Goal: Transaction & Acquisition: Subscribe to service/newsletter

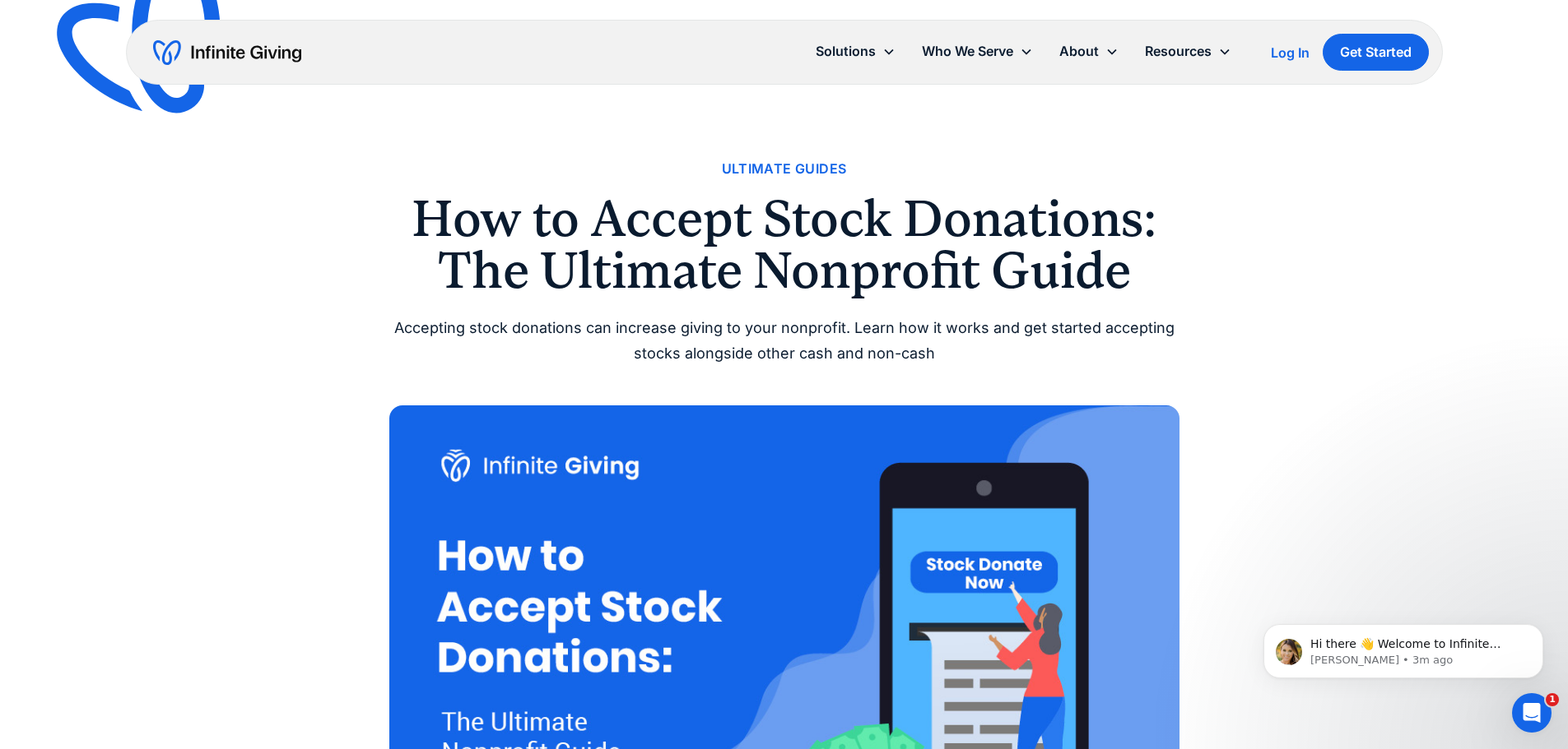
click at [825, 161] on div "Ultimate Guides" at bounding box center [784, 170] width 125 height 22
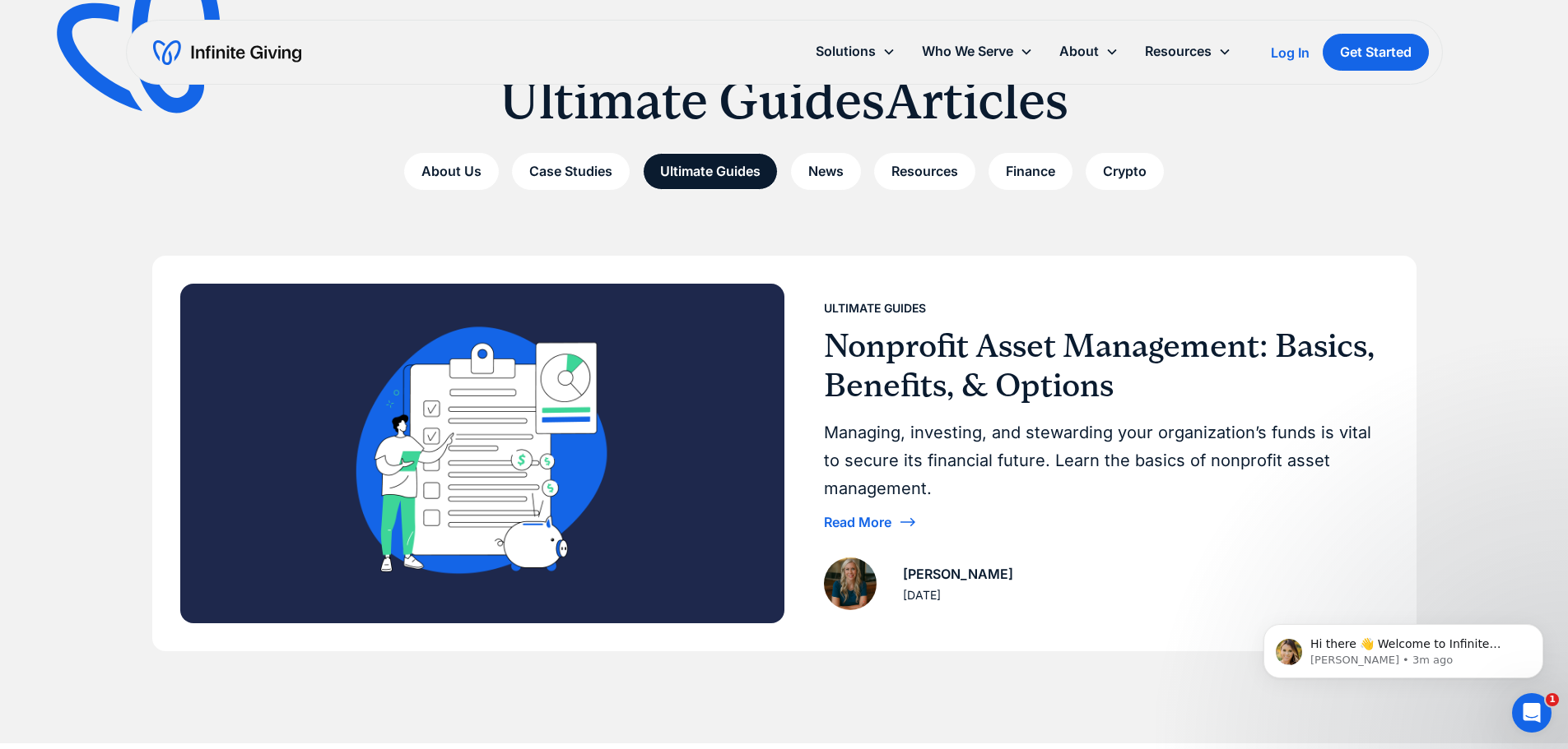
scroll to position [109, 0]
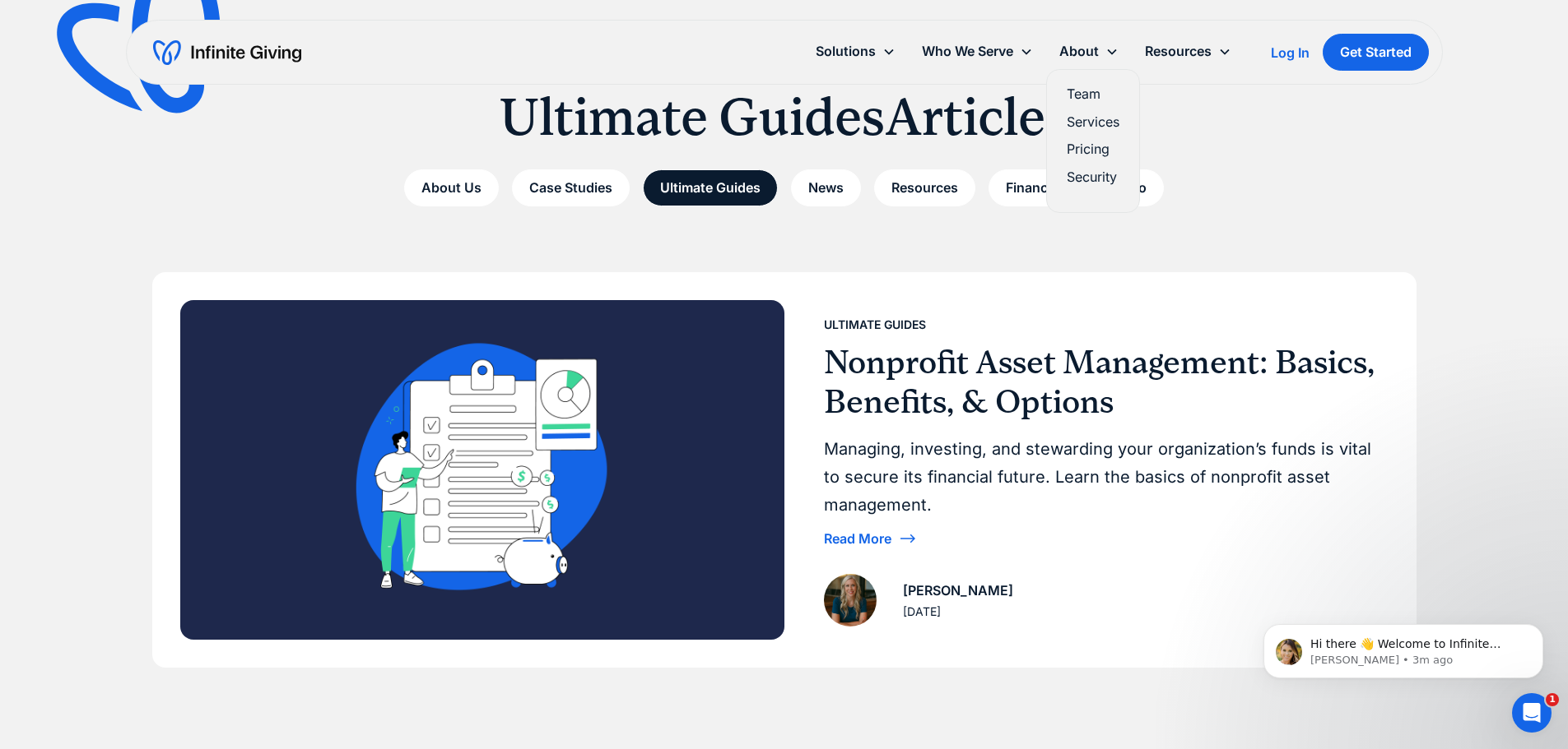
click at [1092, 150] on link "Pricing" at bounding box center [1092, 150] width 53 height 22
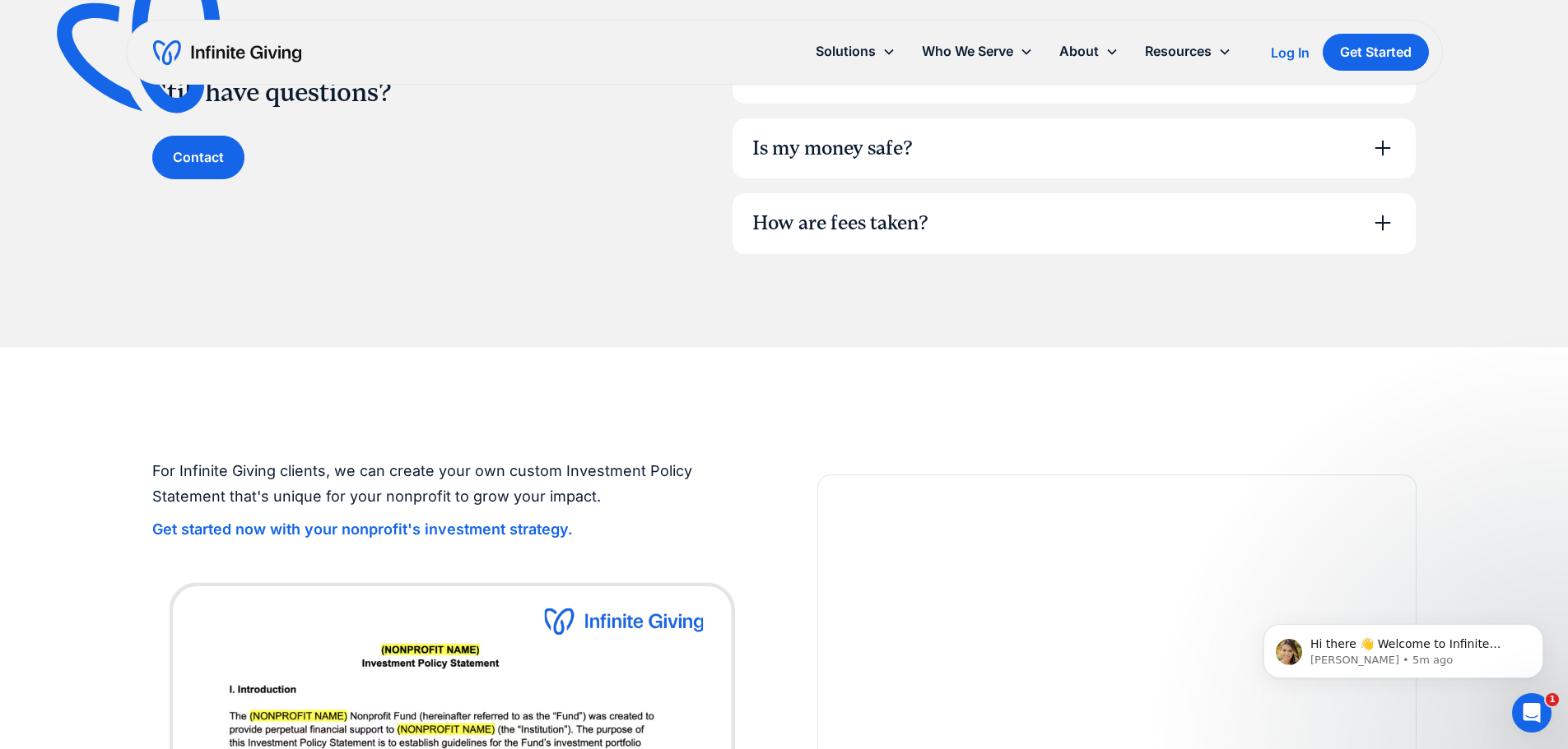
scroll to position [1261, 0]
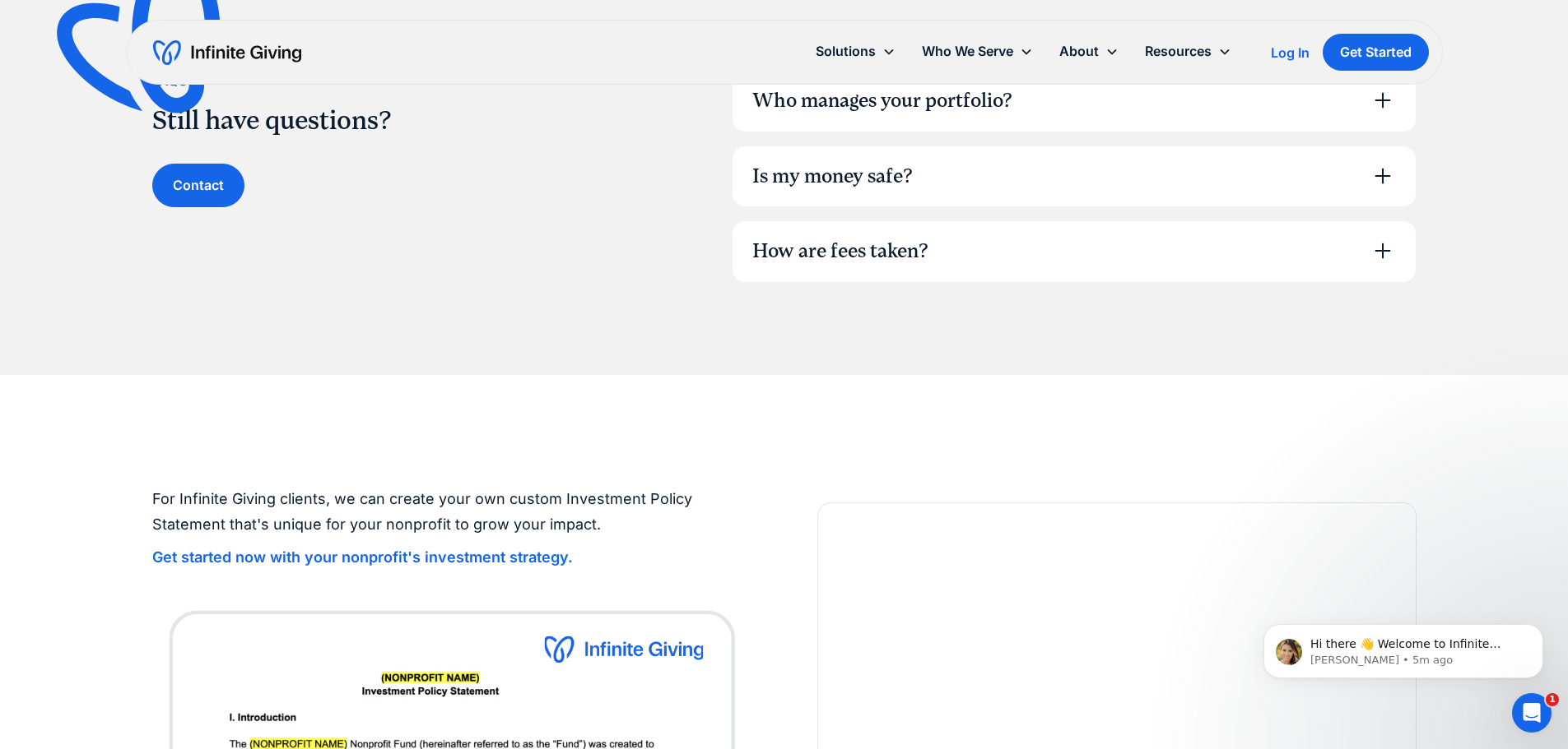
click at [881, 247] on div "How are fees taken?" at bounding box center [839, 252] width 176 height 28
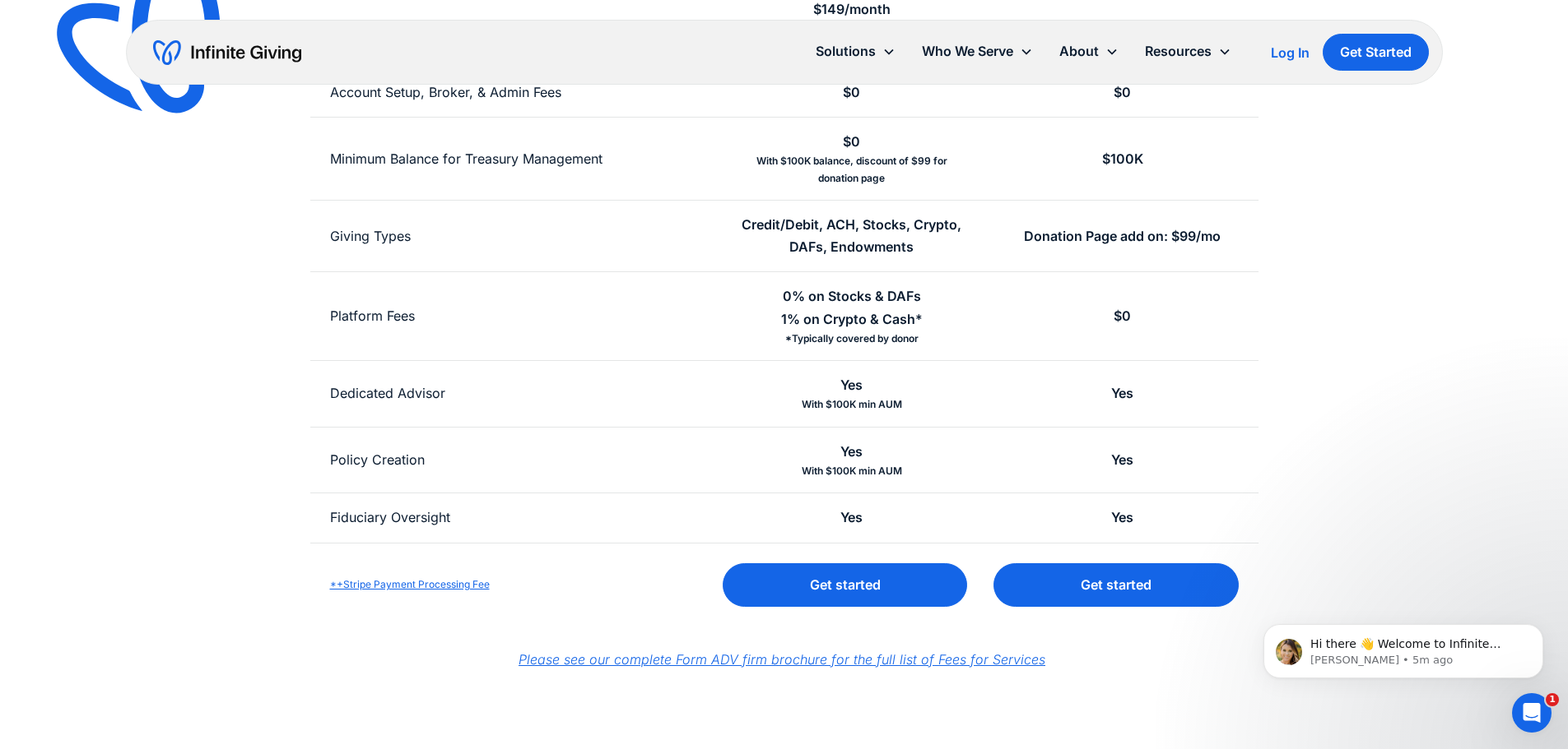
scroll to position [576, 0]
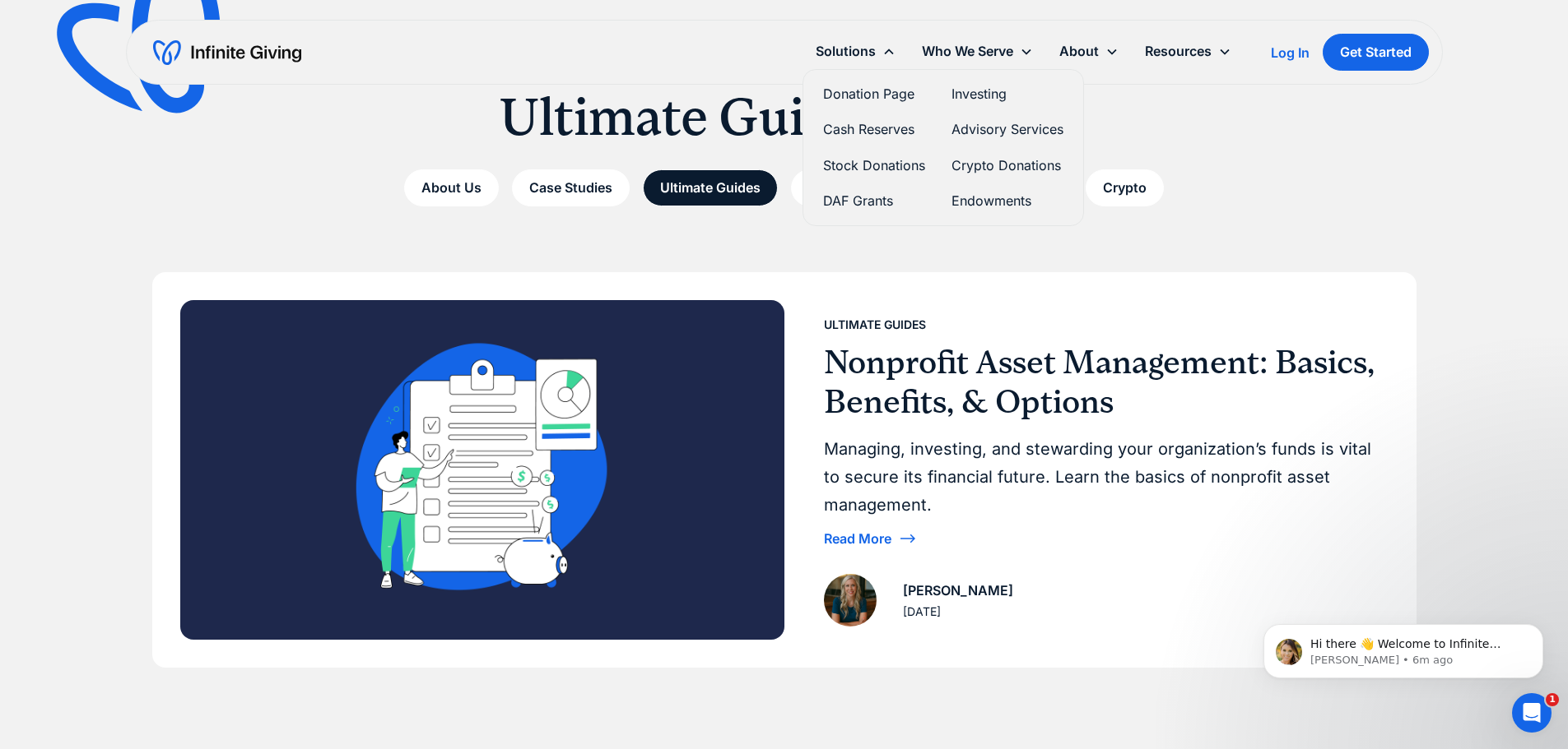
click at [857, 167] on link "Stock Donations" at bounding box center [874, 166] width 102 height 22
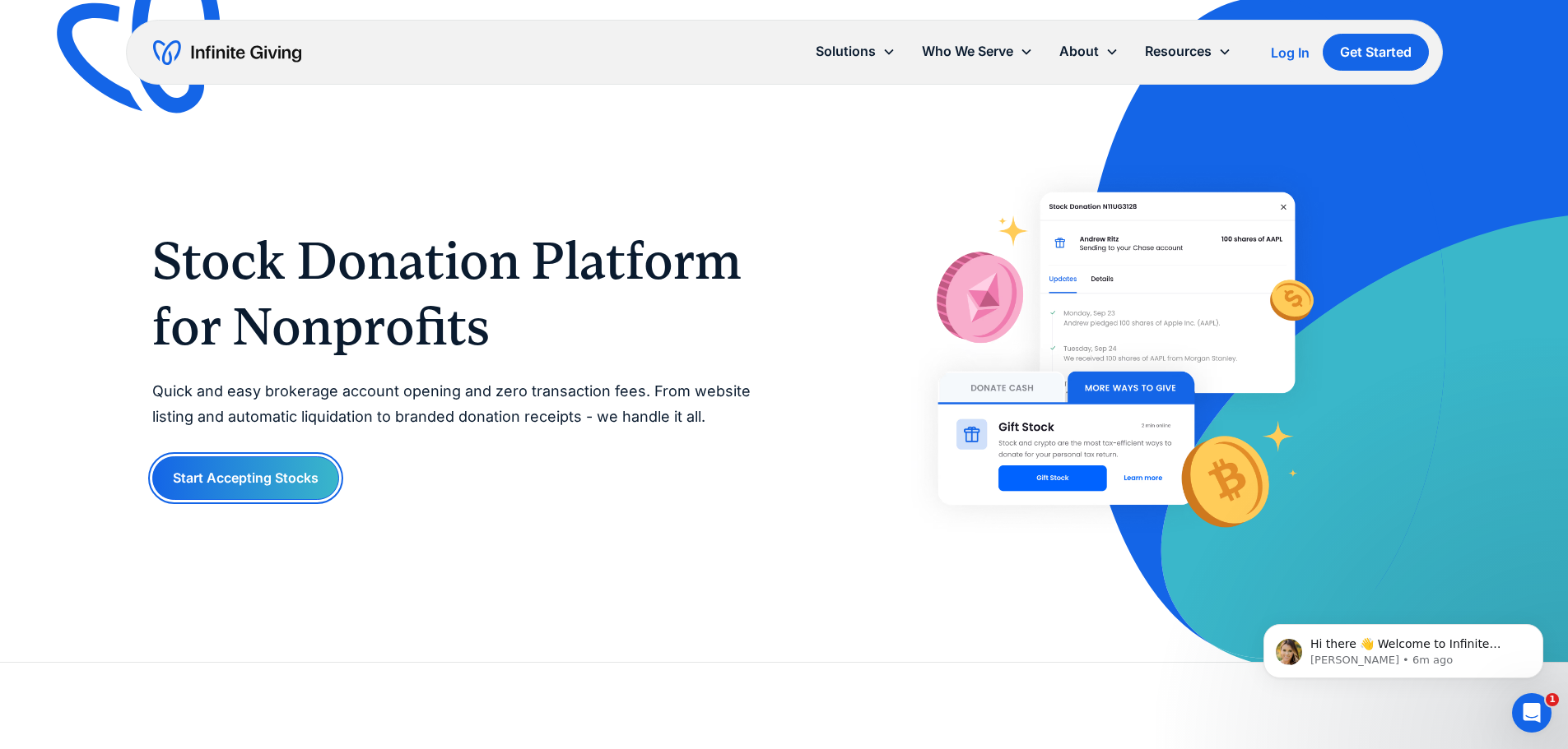
click at [299, 482] on link "Start Accepting Stocks" at bounding box center [246, 478] width 187 height 43
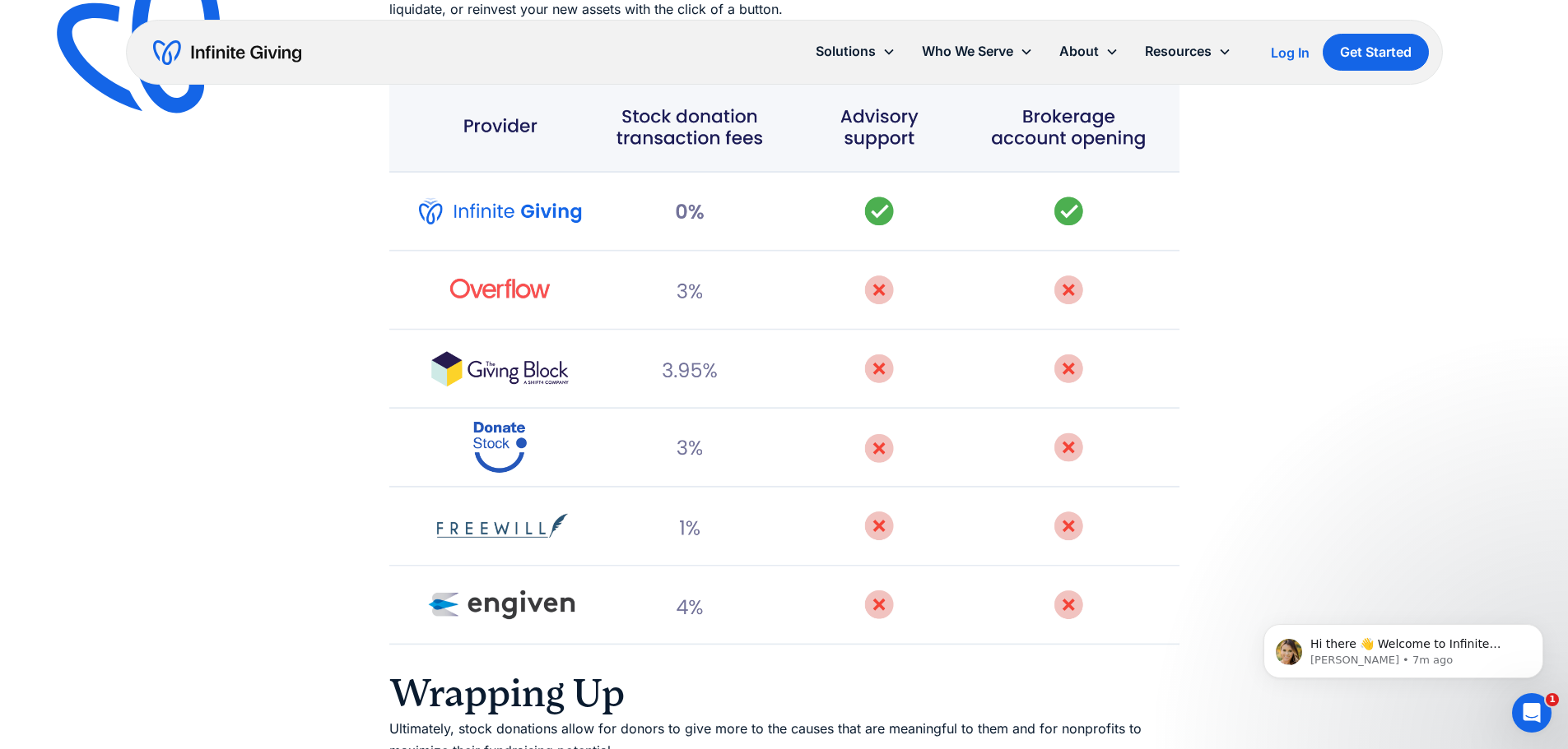
scroll to position [5169, 0]
